Goal: Communication & Community: Answer question/provide support

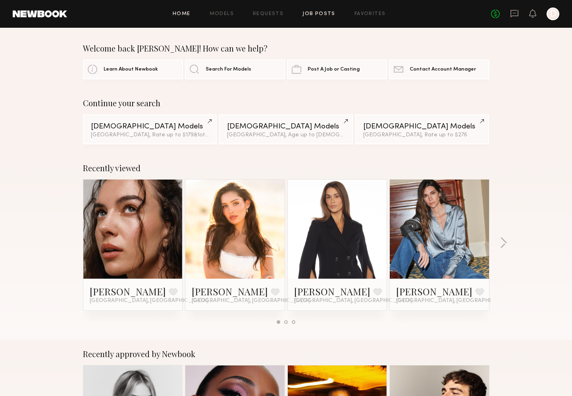
click at [328, 12] on link "Job Posts" at bounding box center [318, 14] width 33 height 5
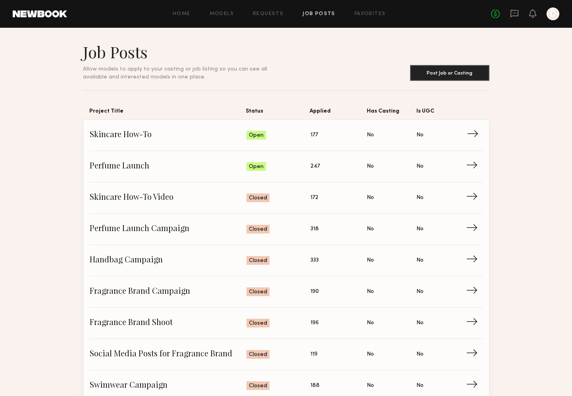
click at [196, 132] on span "Skincare How-To" at bounding box center [168, 135] width 157 height 12
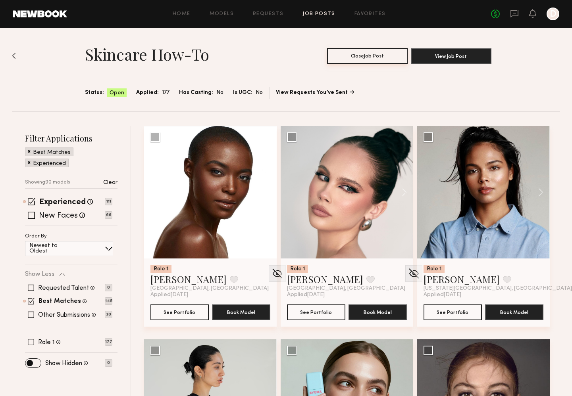
click at [394, 60] on button "Close Job Post" at bounding box center [367, 56] width 81 height 16
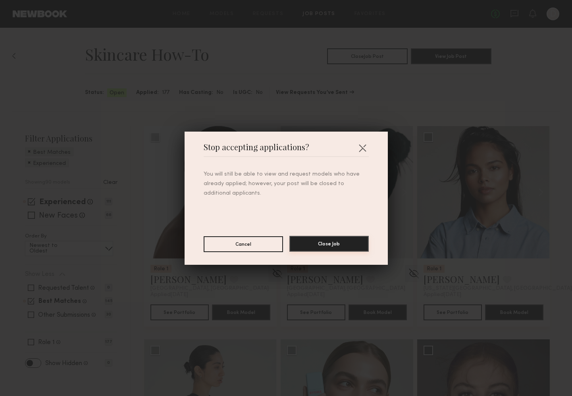
click at [328, 245] on button "Close Job" at bounding box center [328, 244] width 79 height 16
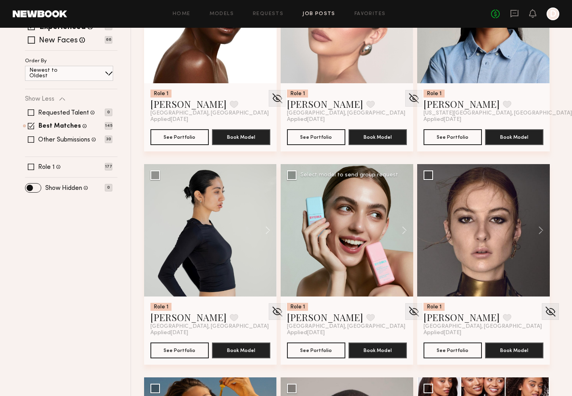
scroll to position [177, 0]
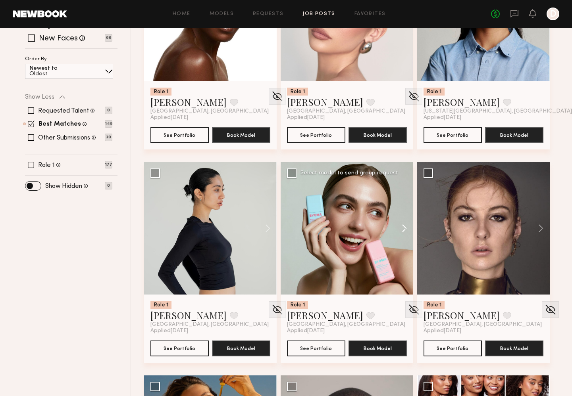
click at [405, 229] on button at bounding box center [400, 228] width 25 height 133
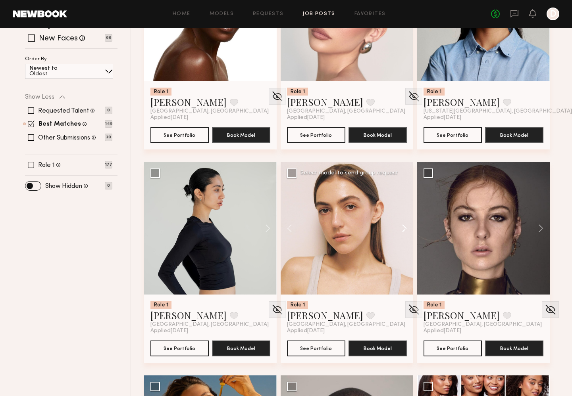
click at [405, 229] on button at bounding box center [400, 228] width 25 height 133
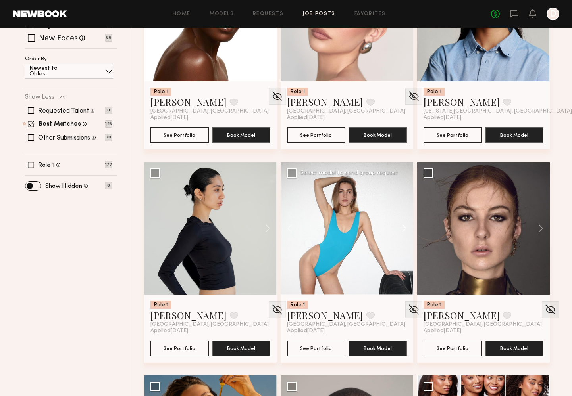
click at [405, 229] on button at bounding box center [400, 228] width 25 height 133
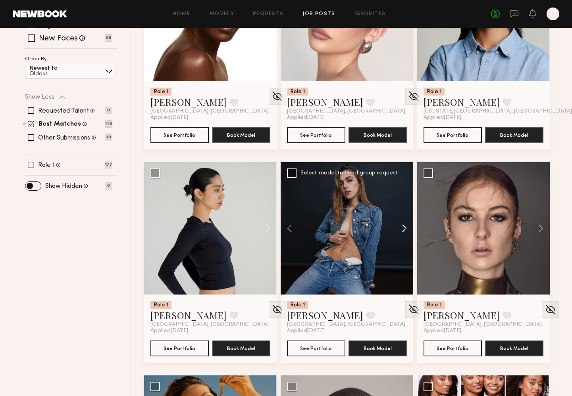
click at [405, 229] on button at bounding box center [400, 228] width 25 height 133
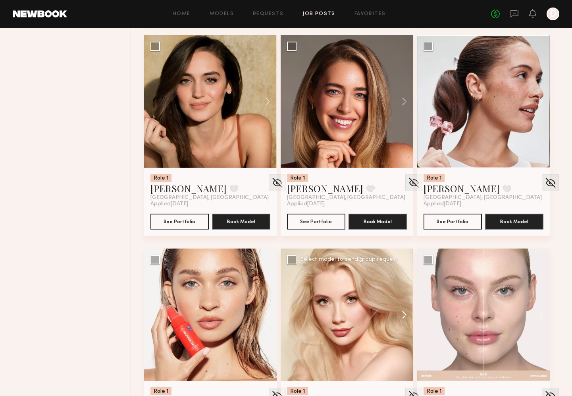
scroll to position [727, 0]
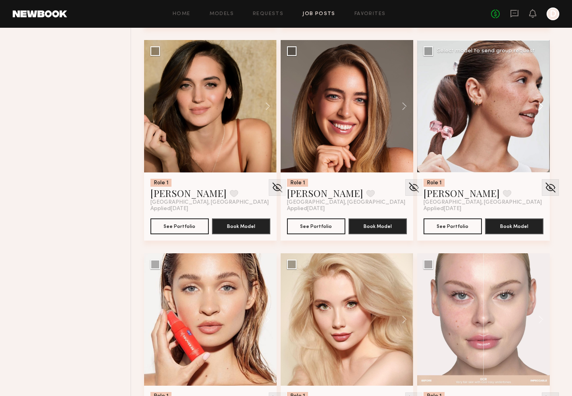
click at [539, 112] on button at bounding box center [536, 106] width 25 height 133
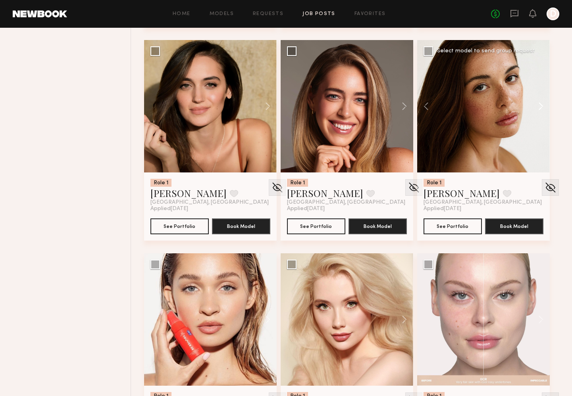
click at [539, 112] on button at bounding box center [536, 106] width 25 height 133
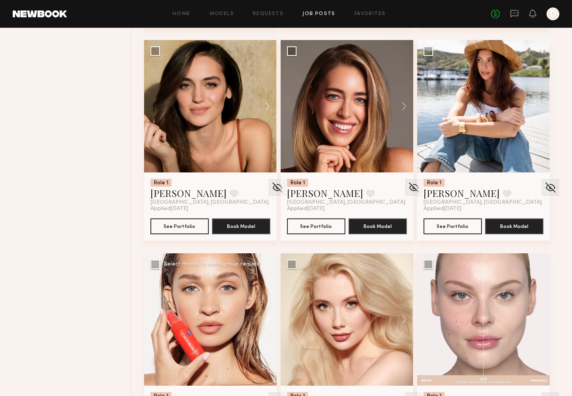
click at [262, 319] on button at bounding box center [263, 320] width 25 height 133
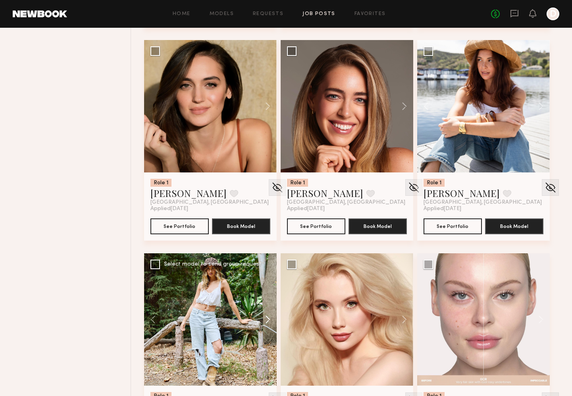
click at [262, 319] on button at bounding box center [263, 320] width 25 height 133
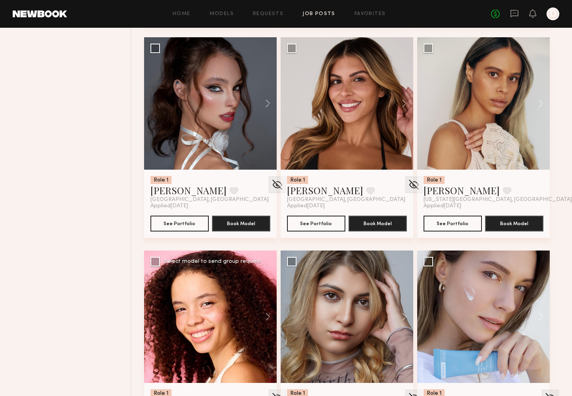
scroll to position [1903, 0]
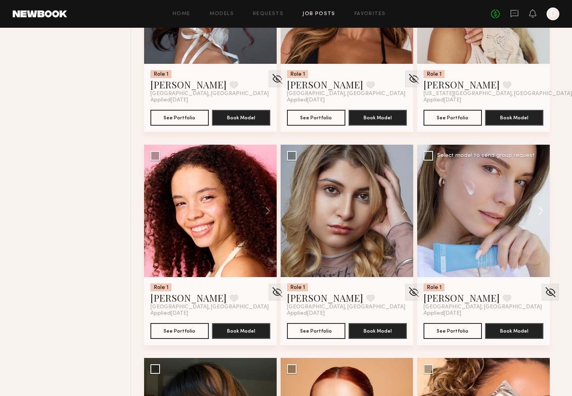
click at [539, 215] on button at bounding box center [536, 211] width 25 height 133
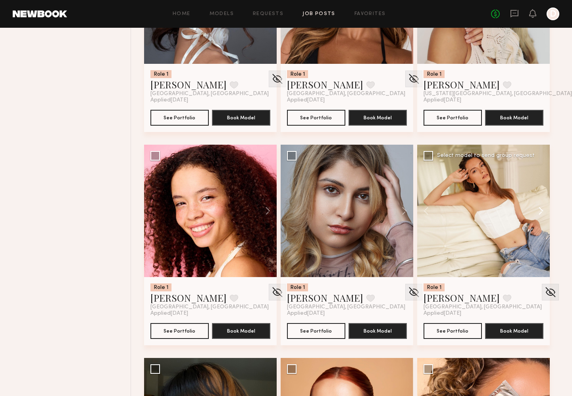
click at [539, 215] on button at bounding box center [536, 211] width 25 height 133
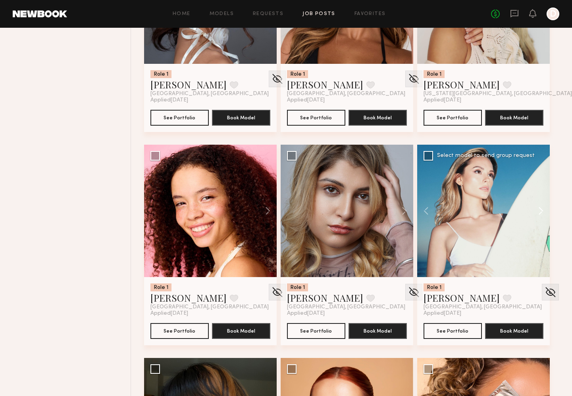
scroll to position [1621, 0]
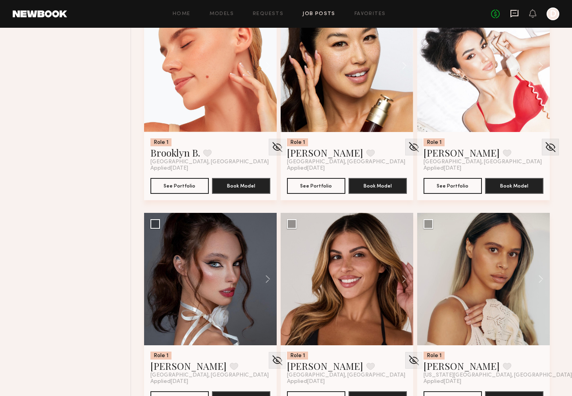
click at [516, 13] on icon at bounding box center [514, 13] width 9 height 9
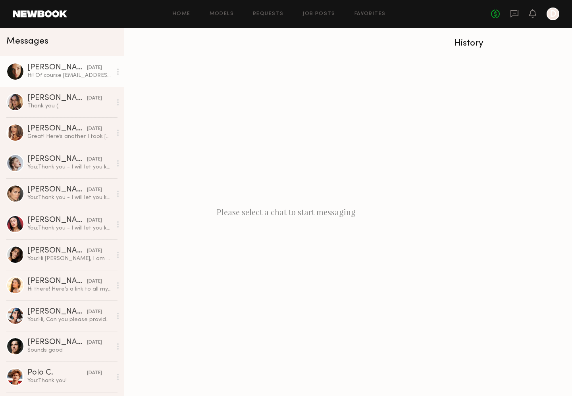
click at [65, 75] on div "Hi! Of course [EMAIL_ADDRESS][DOMAIN_NAME]" at bounding box center [69, 76] width 85 height 8
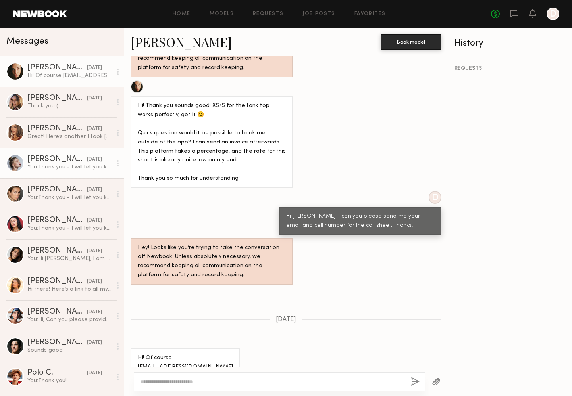
scroll to position [733, 0]
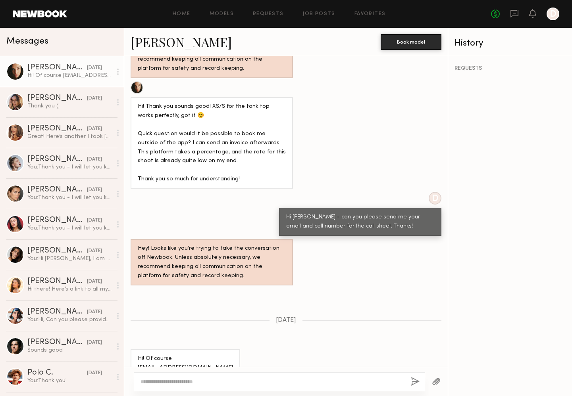
click at [196, 382] on textarea at bounding box center [272, 382] width 264 height 8
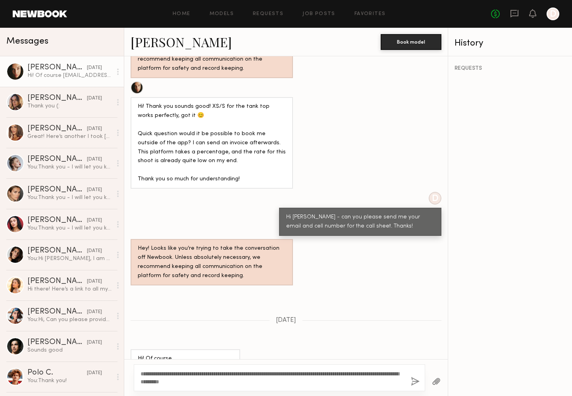
scroll to position [0, 0]
type textarea "**********"
click at [415, 383] on button "button" at bounding box center [415, 382] width 9 height 10
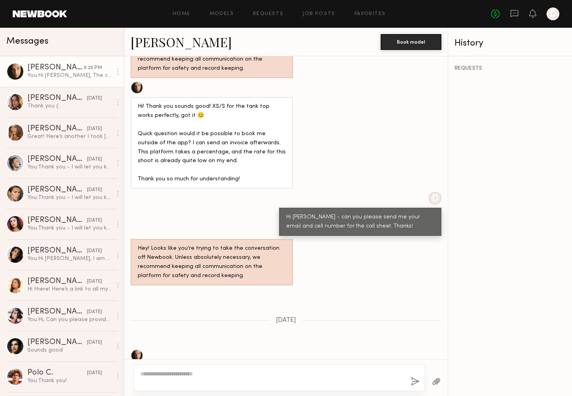
scroll to position [910, 0]
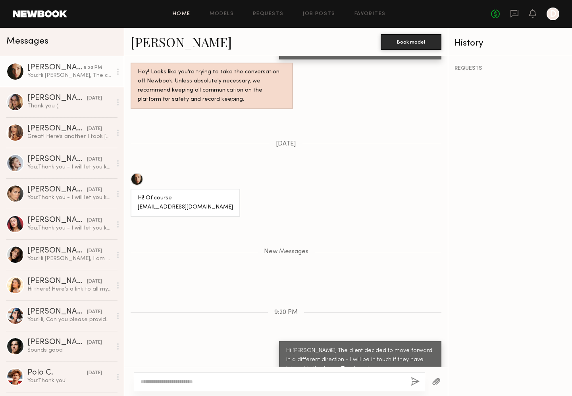
click at [187, 13] on link "Home" at bounding box center [182, 14] width 18 height 5
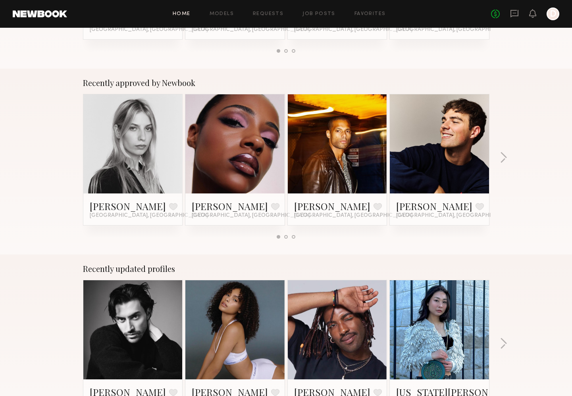
scroll to position [279, 0]
